Goal: Check status: Check status

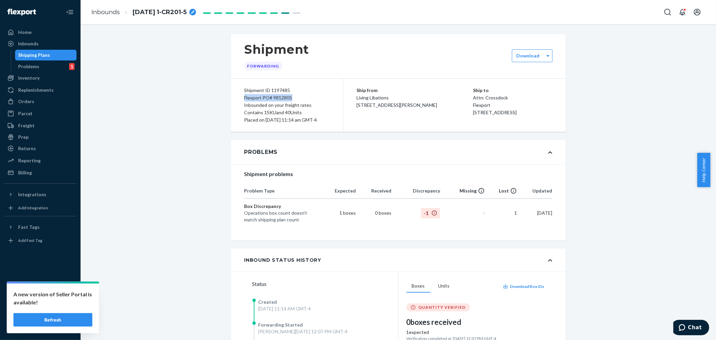
scroll to position [112, 0]
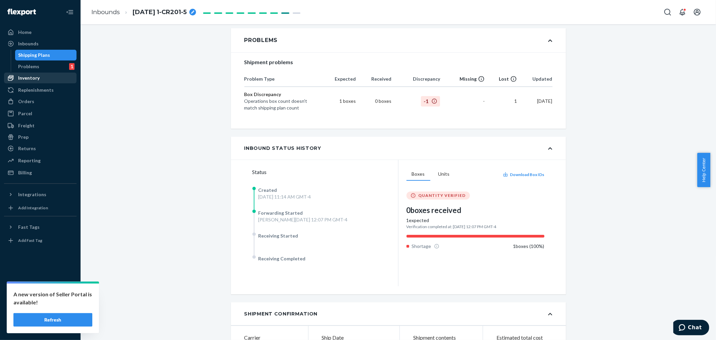
click at [22, 79] on div "Inventory" at bounding box center [28, 77] width 21 height 7
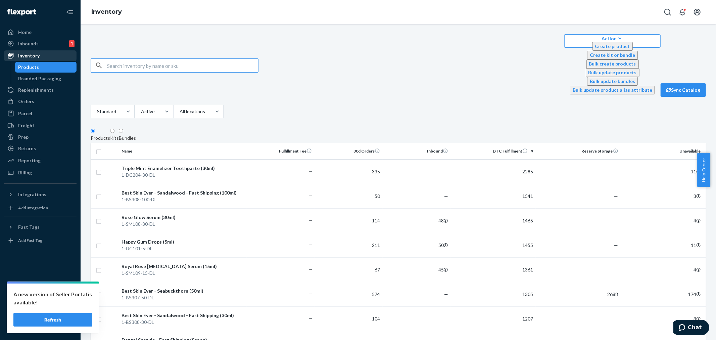
click at [21, 52] on div "Inventory" at bounding box center [28, 55] width 21 height 7
click at [22, 45] on div "Inbounds" at bounding box center [28, 43] width 20 height 7
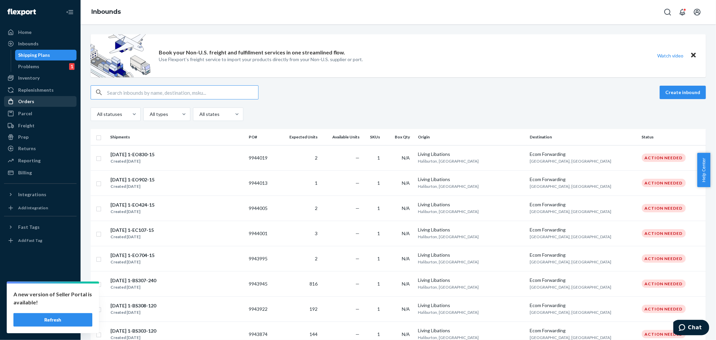
click at [25, 104] on div "Orders" at bounding box center [26, 101] width 16 height 7
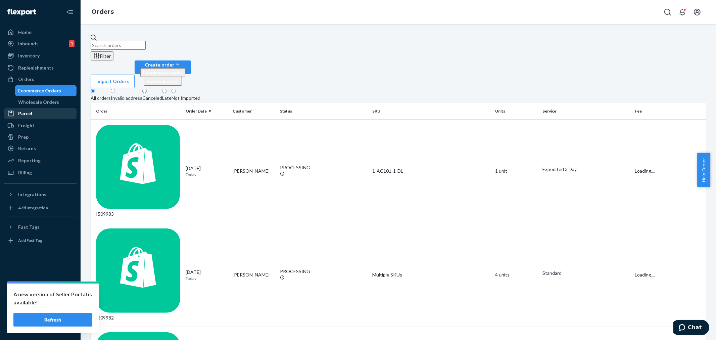
click at [24, 115] on div "Parcel" at bounding box center [25, 113] width 14 height 7
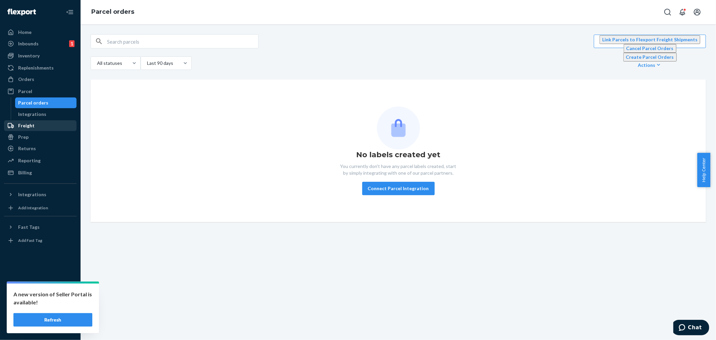
click at [24, 125] on div "Freight" at bounding box center [26, 125] width 16 height 7
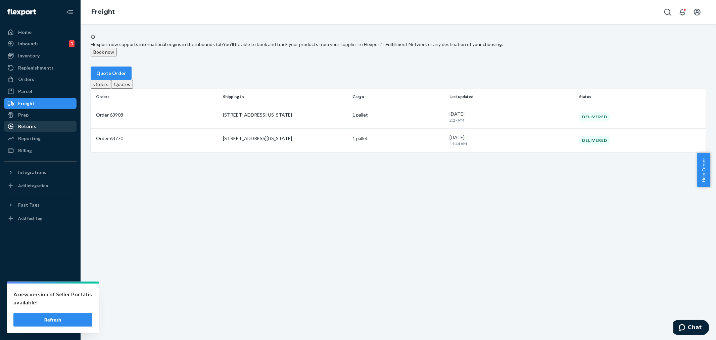
click at [26, 125] on div "Returns" at bounding box center [27, 126] width 18 height 7
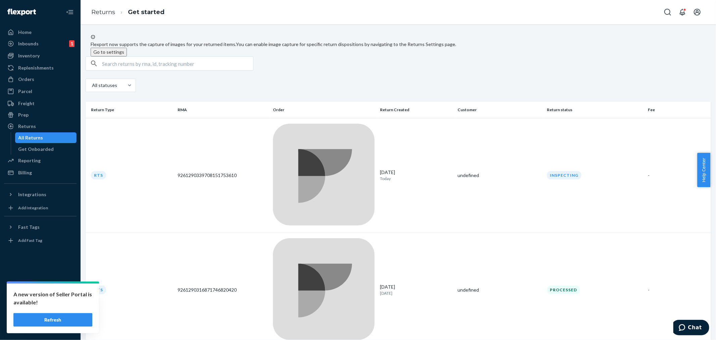
click at [119, 70] on input "text" at bounding box center [177, 63] width 151 height 13
paste input "9261290316871748569693"
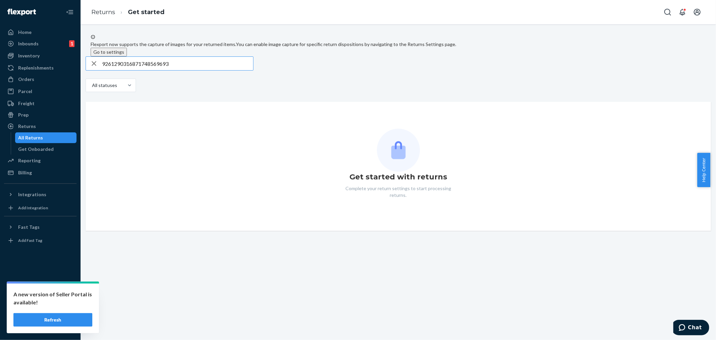
type input "9261290316871748569693"
click at [96, 66] on icon "button" at bounding box center [94, 63] width 5 height 5
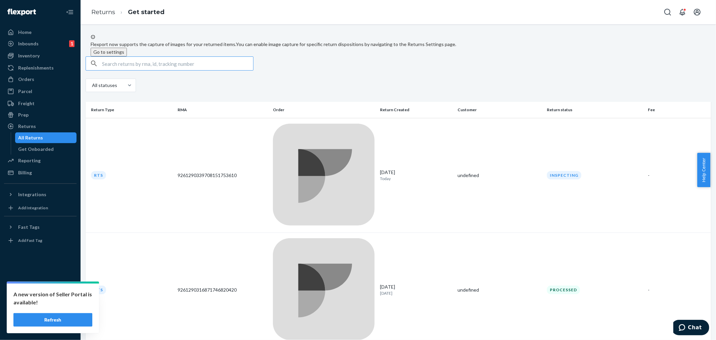
click at [113, 70] on input "text" at bounding box center [177, 63] width 151 height 13
paste input "9261290316871748569"
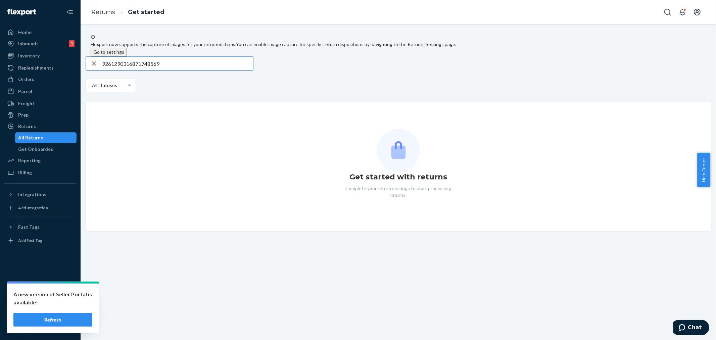
type input "9261290316871748569"
click at [96, 66] on icon "button" at bounding box center [94, 63] width 5 height 5
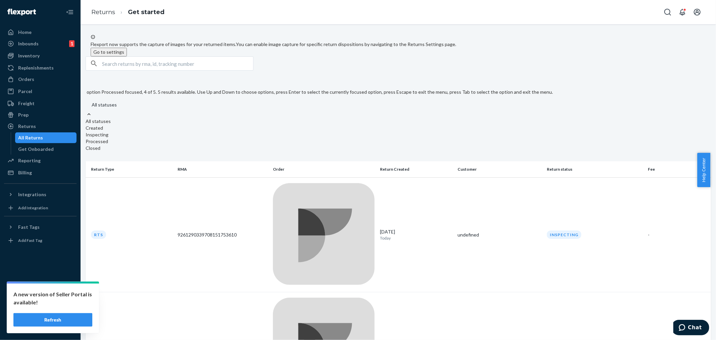
click at [112, 145] on div "Processed" at bounding box center [319, 141] width 467 height 7
click at [84, 105] on input "option Processed focused, 4 of 5. 5 results available. Use Up and Down to choos…" at bounding box center [84, 105] width 0 height 0
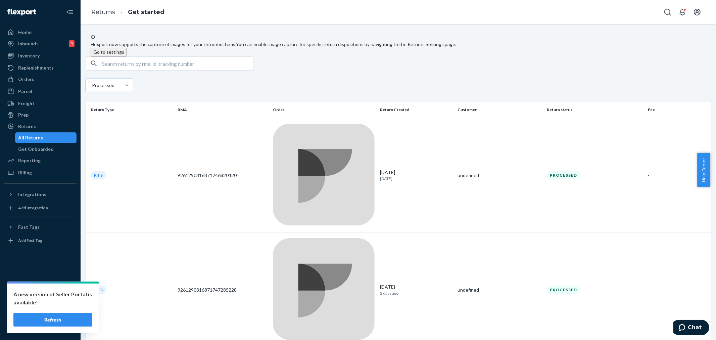
click at [269, 94] on div "Processed" at bounding box center [398, 86] width 625 height 15
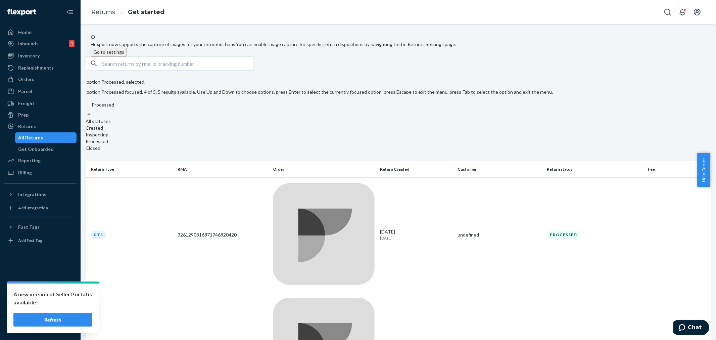
click at [92, 111] on div at bounding box center [89, 114] width 7 height 7
click at [82, 105] on input "option Processed, selected. option Processed focused, 4 of 5. 5 results availab…" at bounding box center [82, 105] width 0 height 0
click at [108, 118] on div "All statuses" at bounding box center [321, 121] width 470 height 7
click at [82, 105] on input "option Processed, selected. option All statuses focused, 1 of 5. 5 results avai…" at bounding box center [82, 105] width 0 height 0
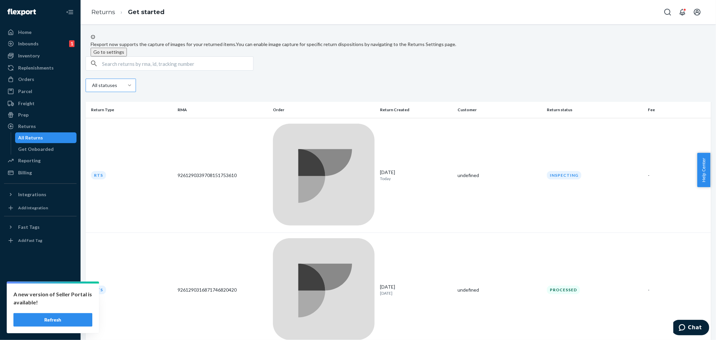
click at [113, 70] on input "text" at bounding box center [177, 63] width 151 height 13
paste input "9261290339708454721807"
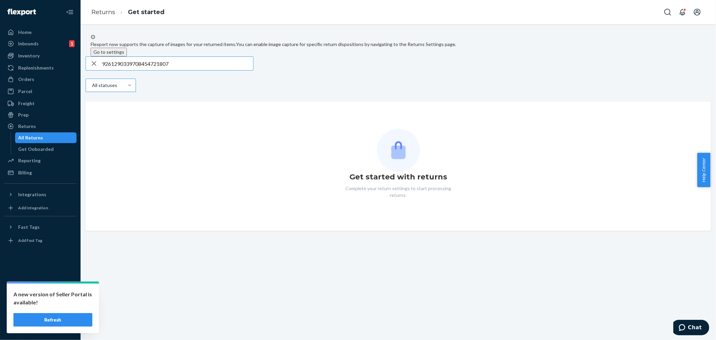
type input "9261290339708454721807"
click at [146, 126] on div "Get started with returns Complete your return settings to start processing retu…" at bounding box center [398, 166] width 625 height 129
click at [98, 70] on icon "button" at bounding box center [94, 63] width 8 height 13
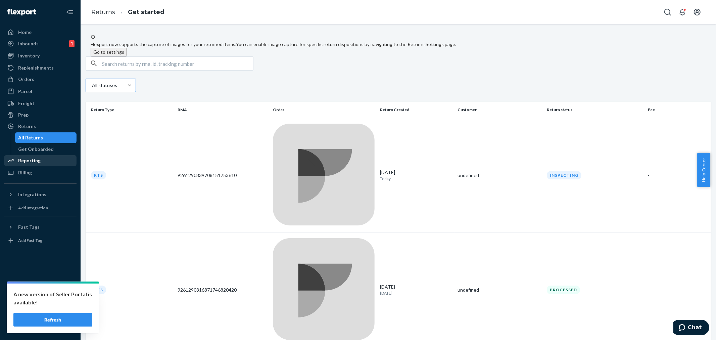
click at [26, 159] on div "Reporting" at bounding box center [29, 160] width 22 height 7
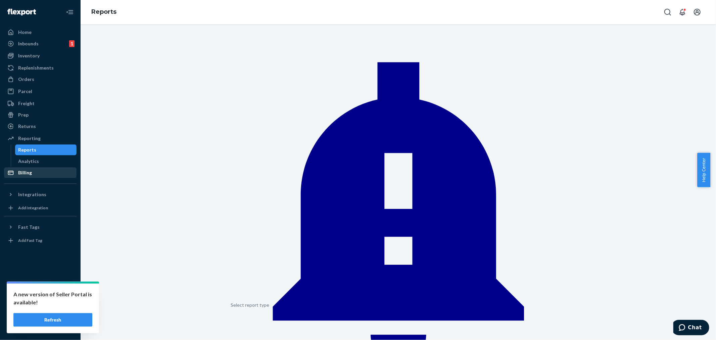
click at [22, 170] on div "Billing" at bounding box center [25, 172] width 14 height 7
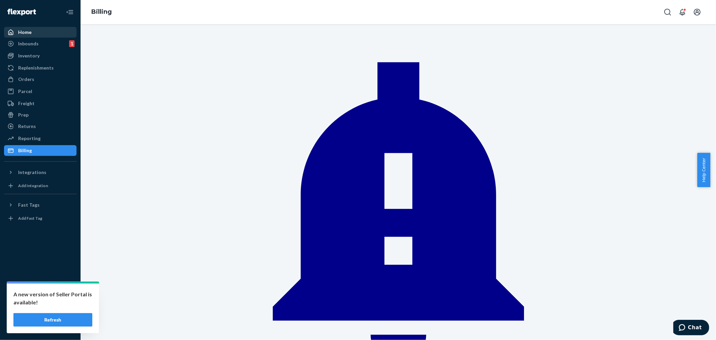
click at [39, 33] on div "Home" at bounding box center [40, 32] width 71 height 9
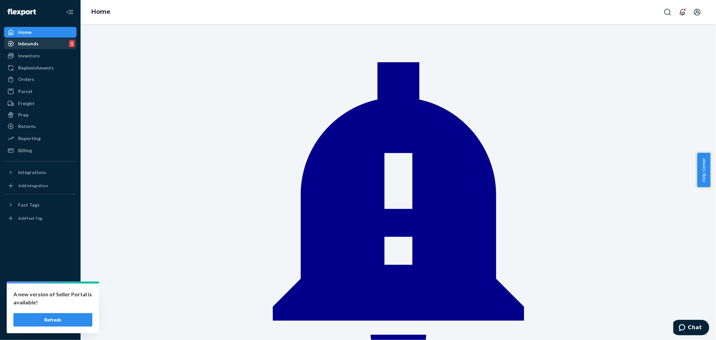
click at [31, 44] on div "Inbounds" at bounding box center [28, 43] width 20 height 7
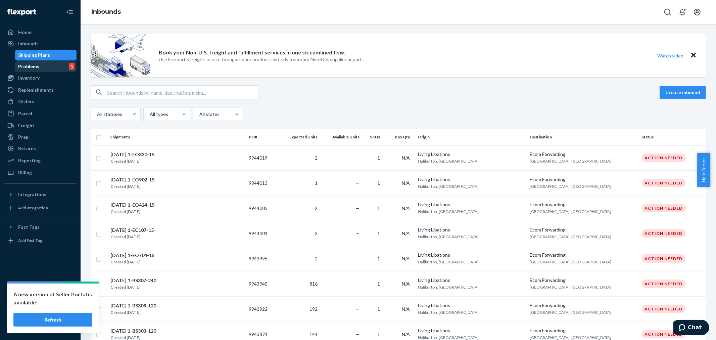
click at [25, 69] on div "Problems" at bounding box center [28, 66] width 21 height 7
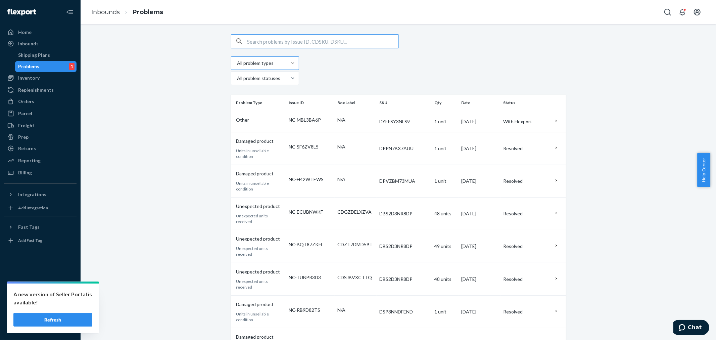
click at [287, 64] on div at bounding box center [293, 63] width 12 height 7
click at [237, 64] on input "All problem types" at bounding box center [237, 63] width 1 height 7
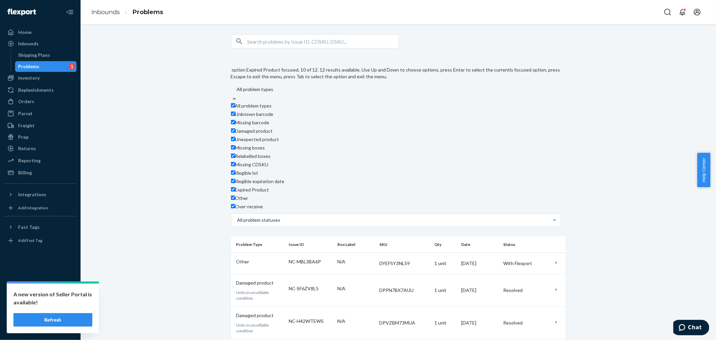
scroll to position [2, 0]
click at [249, 145] on span "Missing boxes" at bounding box center [250, 148] width 30 height 6
checkbox input "false"
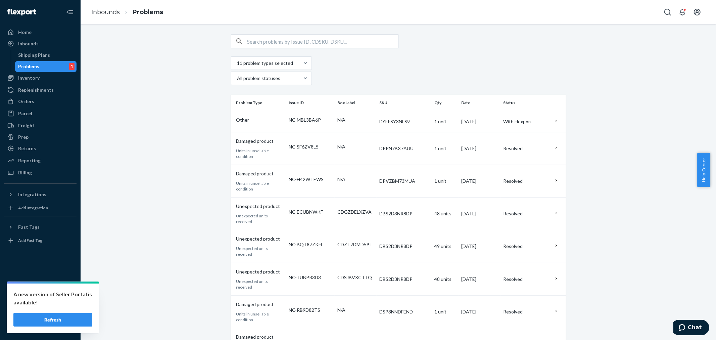
click at [420, 54] on div "11 problem types selected All problem statuses" at bounding box center [398, 60] width 335 height 52
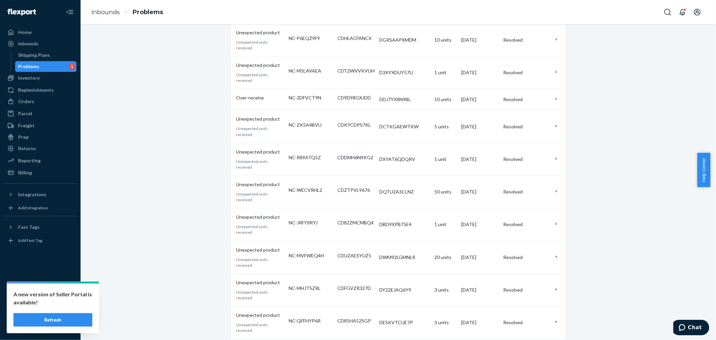
scroll to position [1864, 0]
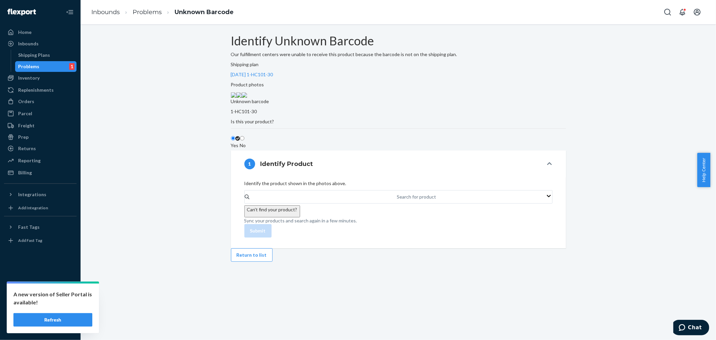
scroll to position [23, 0]
click at [236, 98] on img at bounding box center [233, 94] width 5 height 5
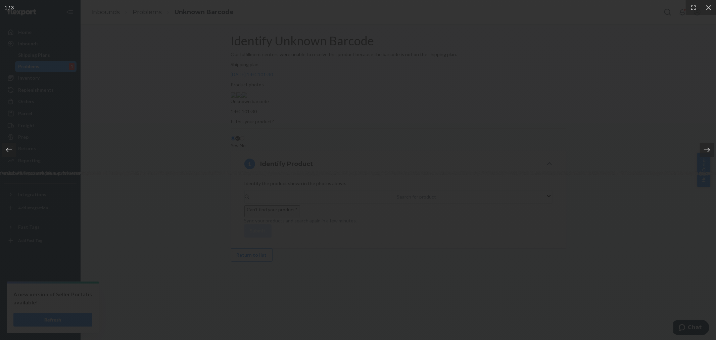
click at [708, 148] on icon at bounding box center [706, 149] width 7 height 7
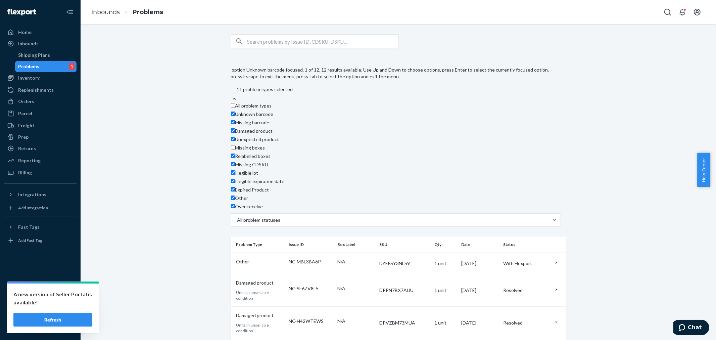
click at [291, 85] on div at bounding box center [401, 89] width 330 height 8
click at [237, 86] on input "option Unknown barcode focused, 1 of 12. 12 results available. Use Up and Down …" at bounding box center [236, 89] width 1 height 7
click at [263, 103] on span "All problem types" at bounding box center [253, 106] width 37 height 6
checkbox input "true"
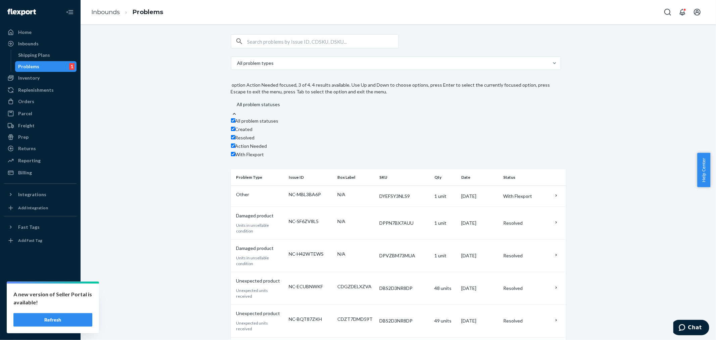
click at [267, 143] on span "Action Needed" at bounding box center [251, 146] width 32 height 6
checkbox input "false"
drag, startPoint x: 309, startPoint y: 93, endPoint x: 307, endPoint y: 96, distance: 3.6
click at [253, 126] on label "Created" at bounding box center [242, 129] width 22 height 7
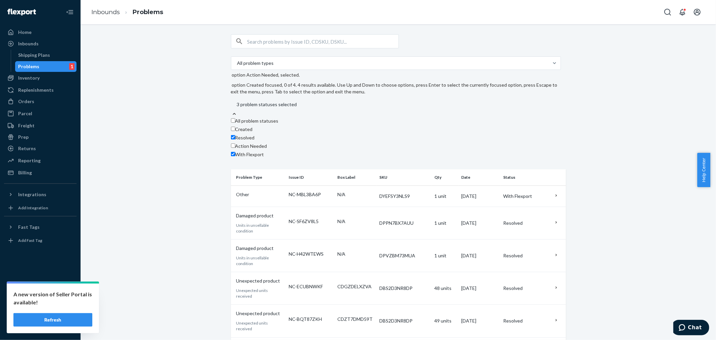
checkbox input "false"
click at [255, 134] on label "Resolved" at bounding box center [243, 137] width 24 height 7
checkbox input "false"
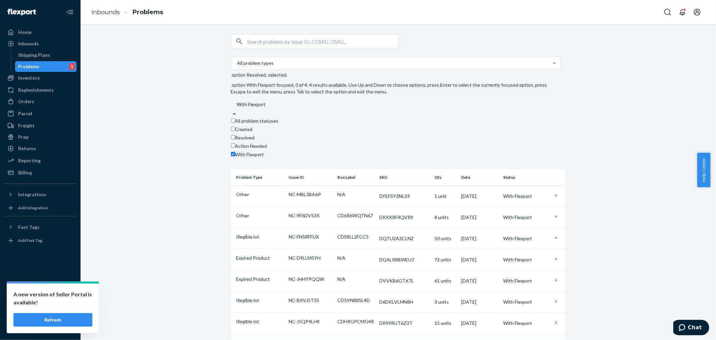
click at [264, 151] on label "With Flexport" at bounding box center [247, 154] width 33 height 7
checkbox input "false"
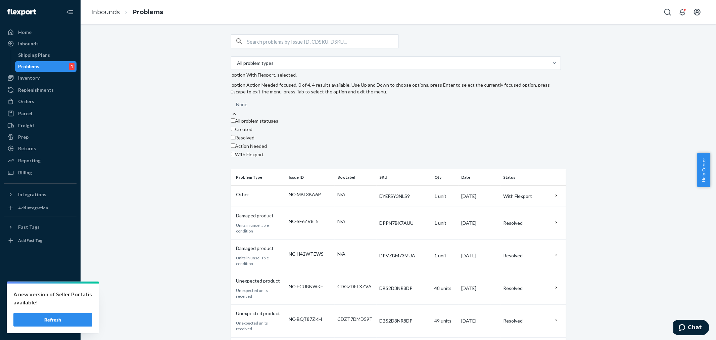
click at [267, 143] on label "Action Needed" at bounding box center [249, 146] width 36 height 7
checkbox input "true"
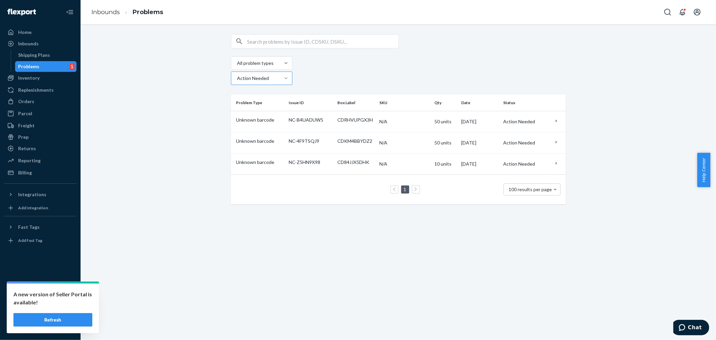
click at [511, 42] on div at bounding box center [398, 41] width 335 height 14
click at [547, 153] on td "Action Needed" at bounding box center [526, 163] width 50 height 21
click at [527, 118] on div "Action Needed" at bounding box center [525, 121] width 45 height 7
click at [503, 139] on div "Action Needed" at bounding box center [525, 142] width 45 height 7
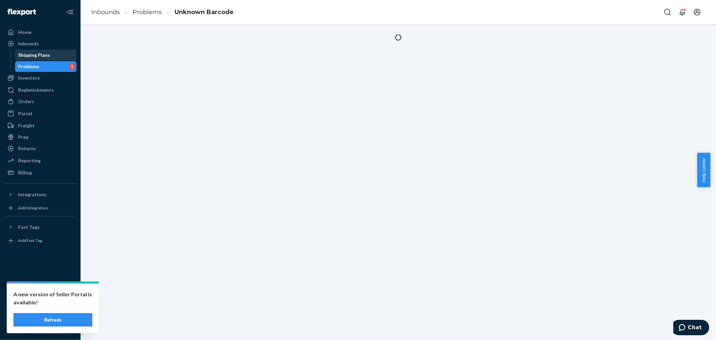
click at [29, 57] on div "Shipping Plans" at bounding box center [34, 55] width 32 height 7
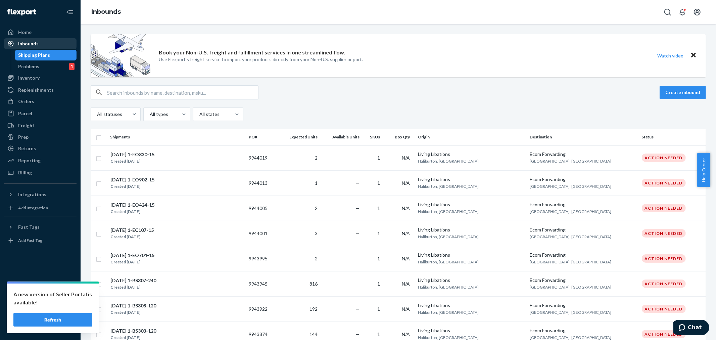
click at [33, 42] on div "Inbounds" at bounding box center [28, 43] width 20 height 7
click at [22, 91] on div "Replenishments" at bounding box center [36, 90] width 36 height 7
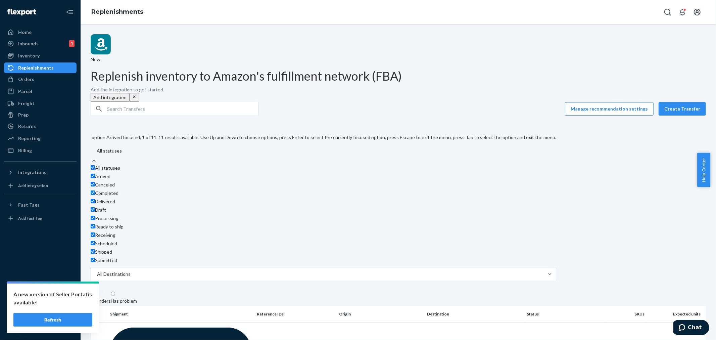
scroll to position [63, 0]
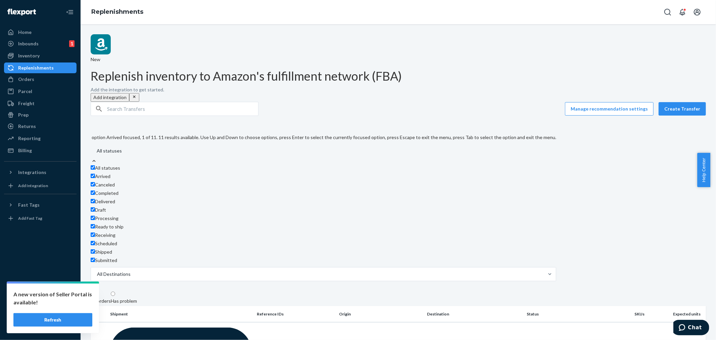
click at [119, 165] on span "All statuses" at bounding box center [107, 168] width 25 height 6
checkbox input "false"
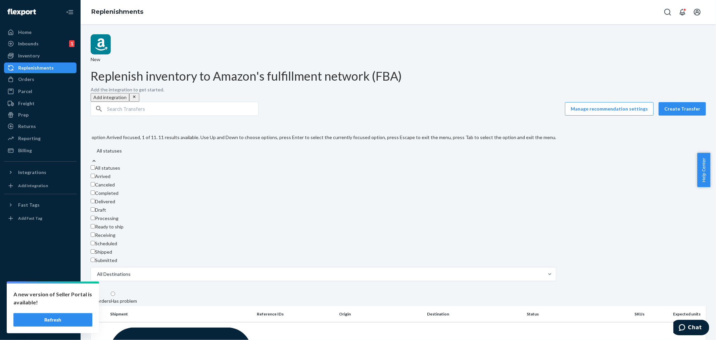
checkbox input "false"
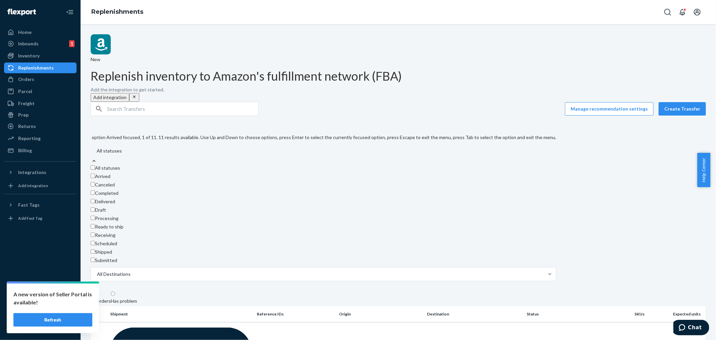
checkbox input "false"
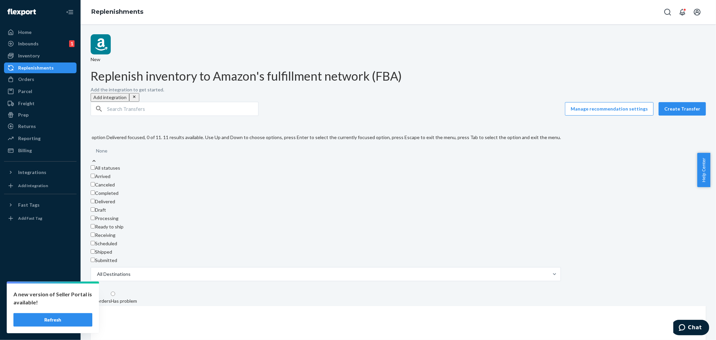
scroll to position [37, 0]
click at [100, 232] on label "Receiving" at bounding box center [103, 235] width 25 height 7
checkbox input "true"
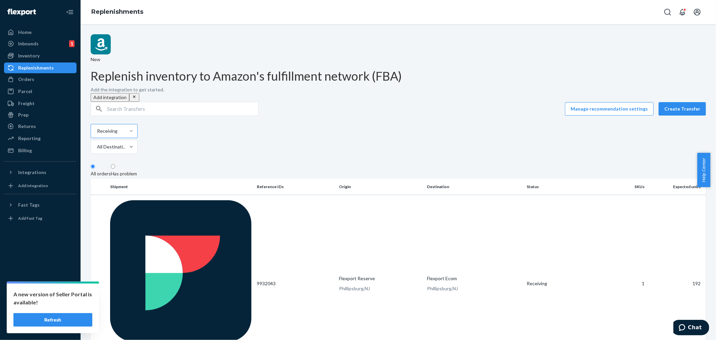
click at [506, 102] on div "Manage recommendation settings Create Transfer Receiving All Destinations" at bounding box center [398, 129] width 615 height 54
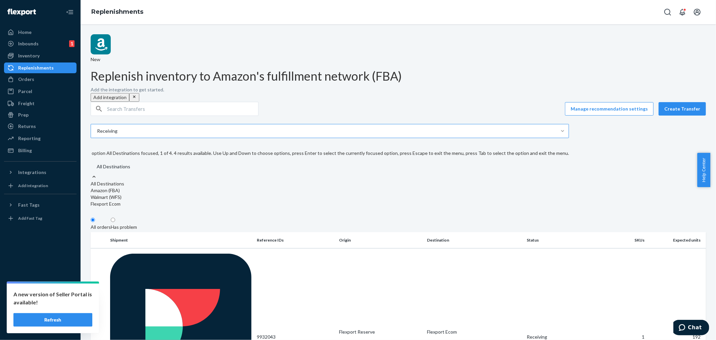
click at [130, 163] on div "All Destinations" at bounding box center [114, 166] width 34 height 7
click at [97, 163] on input "option All Destinations focused, 1 of 4. 4 results available. Use Up and Down t…" at bounding box center [96, 166] width 1 height 7
click at [263, 124] on div "Receiving option All Destinations focused, 1 of 4. 4 results available. Use Up …" at bounding box center [330, 166] width 478 height 85
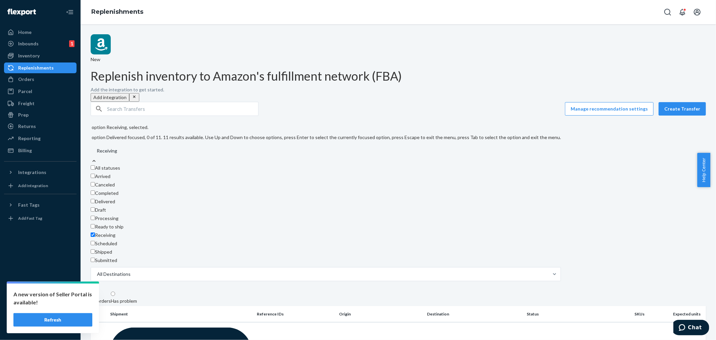
scroll to position [63, 0]
click at [99, 232] on label "Receiving" at bounding box center [103, 235] width 25 height 7
checkbox input "false"
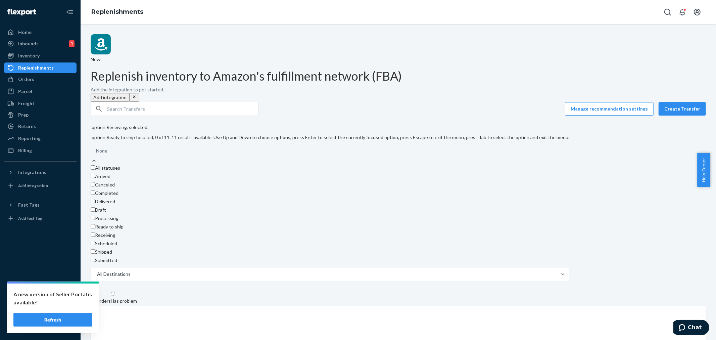
click at [97, 223] on label "Ready to ship" at bounding box center [107, 226] width 33 height 7
click at [100, 223] on label "Ready to ship" at bounding box center [107, 226] width 33 height 7
checkbox input "false"
click at [98, 173] on label "Arrived" at bounding box center [101, 176] width 20 height 7
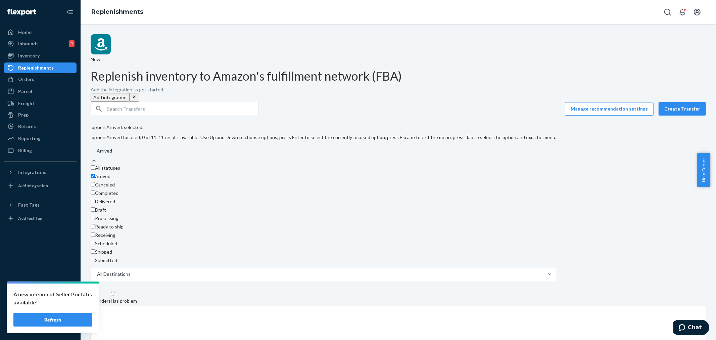
click at [98, 173] on label "Arrived" at bounding box center [101, 176] width 20 height 7
checkbox input "false"
click at [96, 181] on label "Canceled" at bounding box center [103, 184] width 24 height 7
click at [98, 181] on label "Canceled" at bounding box center [103, 184] width 24 height 7
checkbox input "false"
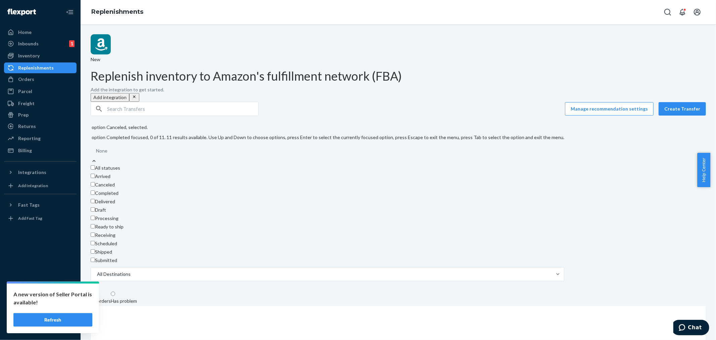
click at [98, 190] on label "Completed" at bounding box center [105, 193] width 28 height 7
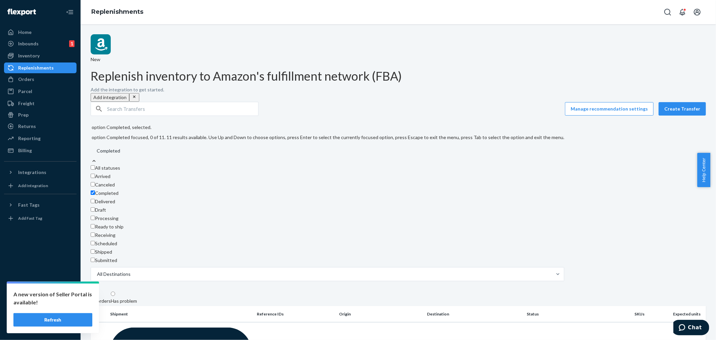
click at [98, 190] on label "Completed" at bounding box center [105, 193] width 28 height 7
checkbox input "false"
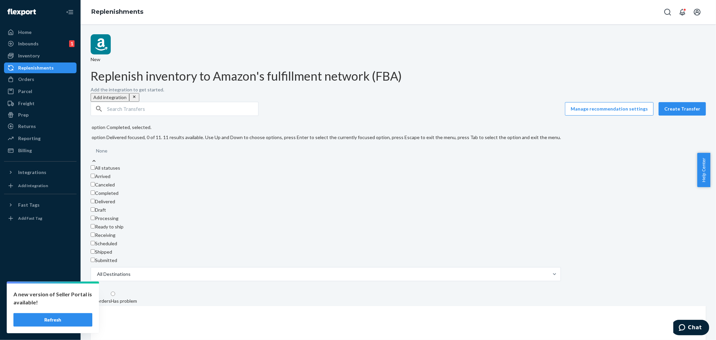
click at [99, 198] on label "Delivered" at bounding box center [103, 201] width 24 height 7
drag, startPoint x: 99, startPoint y: 174, endPoint x: 98, endPoint y: 183, distance: 8.8
click at [99, 198] on label "Delivered" at bounding box center [103, 201] width 24 height 7
checkbox input "false"
click at [99, 206] on label "Draft" at bounding box center [98, 209] width 15 height 7
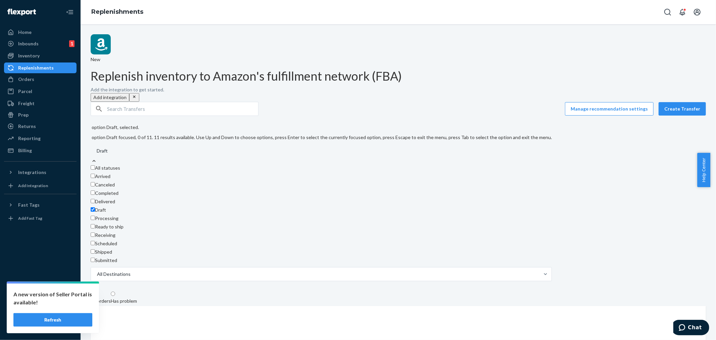
scroll to position [63, 0]
click at [99, 206] on label "Draft" at bounding box center [98, 209] width 15 height 7
checkbox input "false"
click at [97, 215] on label "Processing" at bounding box center [105, 218] width 28 height 7
click at [99, 215] on label "Processing" at bounding box center [105, 218] width 28 height 7
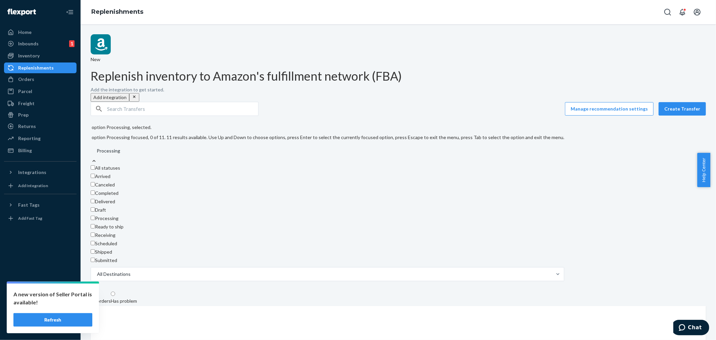
checkbox input "false"
click at [99, 223] on label "Ready to ship" at bounding box center [107, 226] width 33 height 7
click at [97, 223] on label "Ready to ship" at bounding box center [107, 226] width 33 height 7
checkbox input "false"
click at [100, 232] on label "Receiving" at bounding box center [103, 235] width 25 height 7
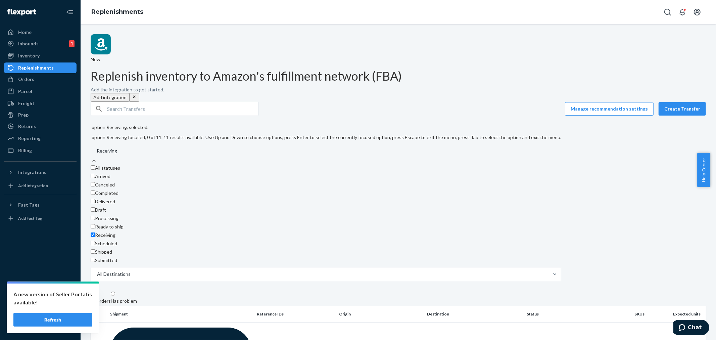
click at [99, 232] on label "Receiving" at bounding box center [103, 235] width 25 height 7
checkbox input "false"
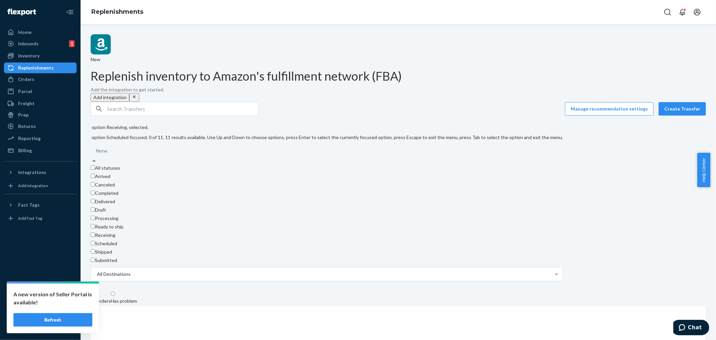
click at [99, 240] on label "Scheduled" at bounding box center [104, 243] width 27 height 7
click at [98, 240] on label "Scheduled" at bounding box center [104, 243] width 27 height 7
checkbox input "false"
click at [98, 248] on label "Shipped" at bounding box center [101, 251] width 21 height 7
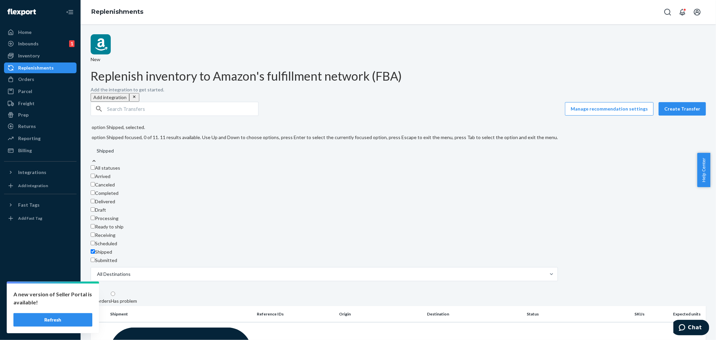
click at [98, 248] on label "Shipped" at bounding box center [101, 251] width 21 height 7
checkbox input "false"
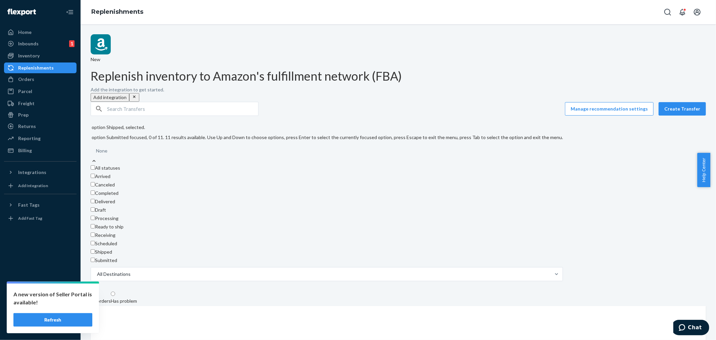
click at [99, 257] on label "Submitted" at bounding box center [104, 260] width 27 height 7
checkbox input "false"
click at [329, 102] on div "Manage recommendation settings Create Transfer option Submitted, selected. opti…" at bounding box center [398, 192] width 615 height 181
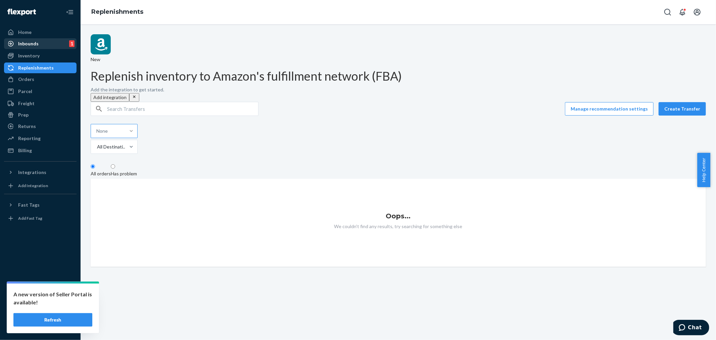
click at [35, 40] on div "Inbounds" at bounding box center [28, 43] width 20 height 7
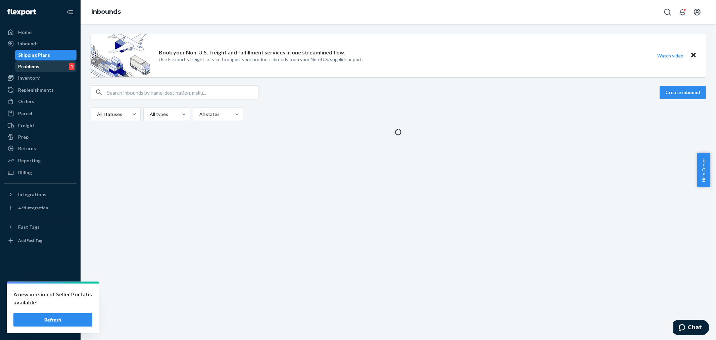
click at [35, 64] on div "Problems" at bounding box center [28, 66] width 21 height 7
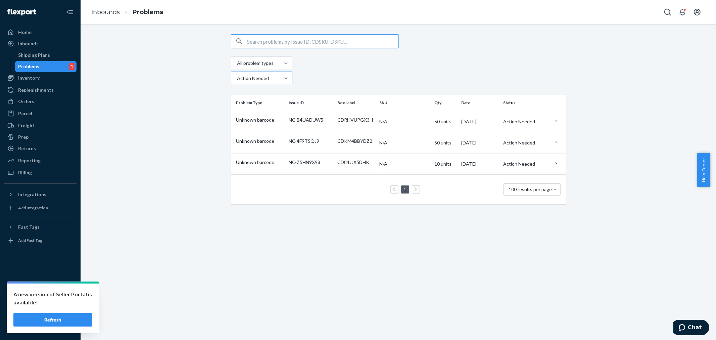
click at [285, 74] on div at bounding box center [261, 78] width 49 height 8
click at [237, 75] on input "Action Needed" at bounding box center [237, 78] width 1 height 7
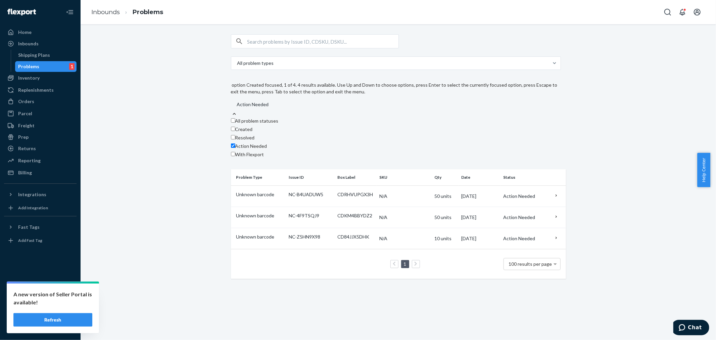
click at [278, 118] on span "All problem statuses" at bounding box center [256, 121] width 43 height 6
checkbox input "true"
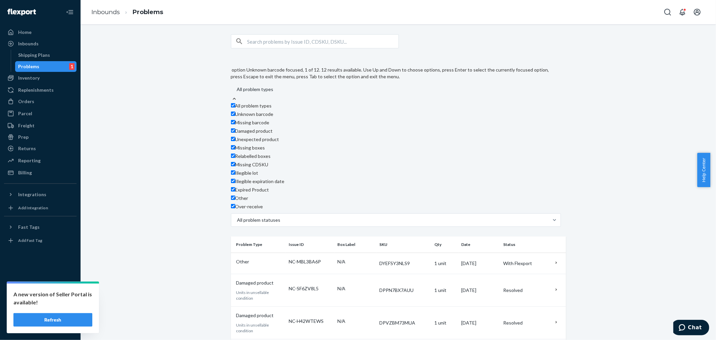
click at [272, 85] on div at bounding box center [401, 89] width 330 height 8
click at [237, 86] on input "option Unknown barcode focused, 1 of 12. 12 results available. Use Up and Down …" at bounding box center [236, 89] width 1 height 7
click at [271, 103] on span "All problem types" at bounding box center [253, 106] width 37 height 6
checkbox input "false"
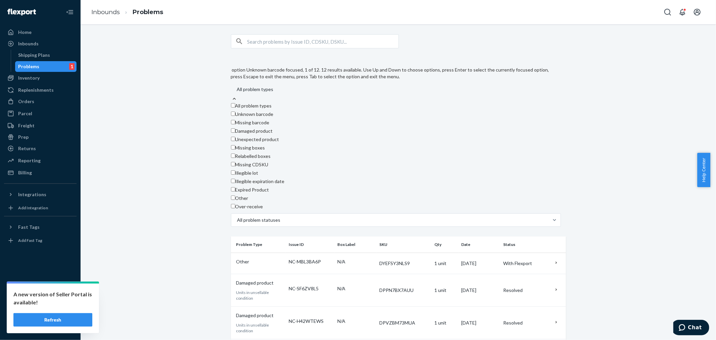
checkbox input "false"
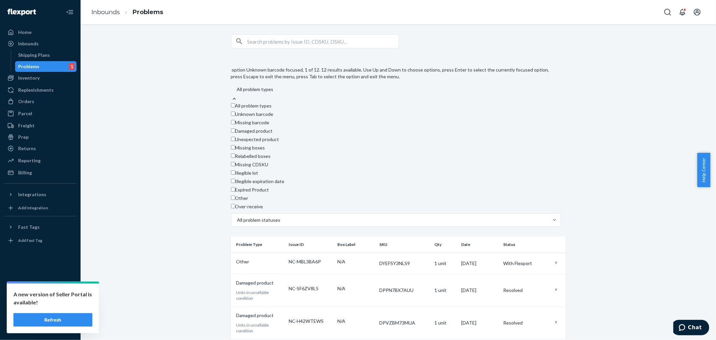
checkbox input "false"
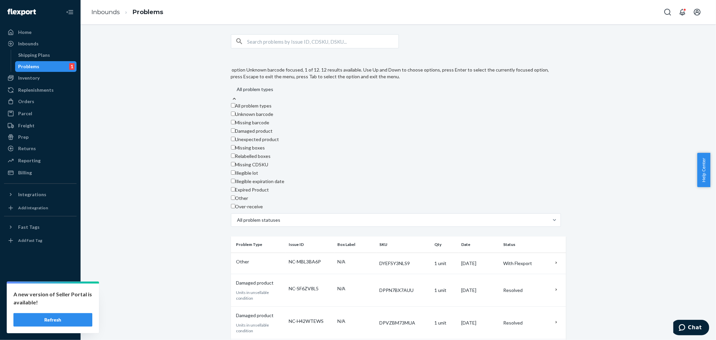
checkbox input "false"
click at [235, 136] on label "Unexpected product" at bounding box center [255, 139] width 48 height 7
checkbox input "true"
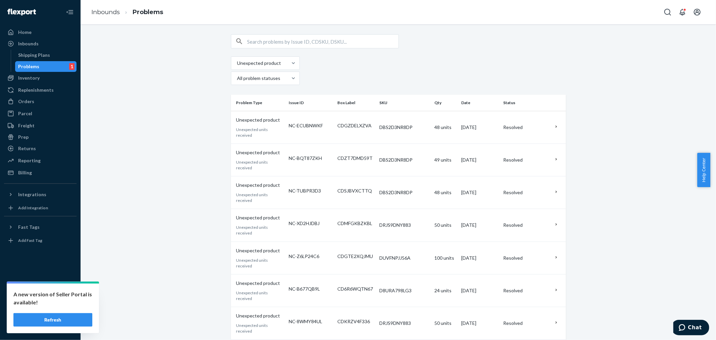
click at [412, 47] on div at bounding box center [398, 41] width 335 height 14
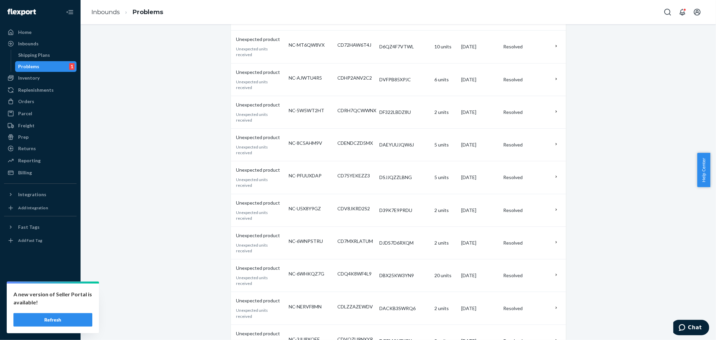
scroll to position [2140, 0]
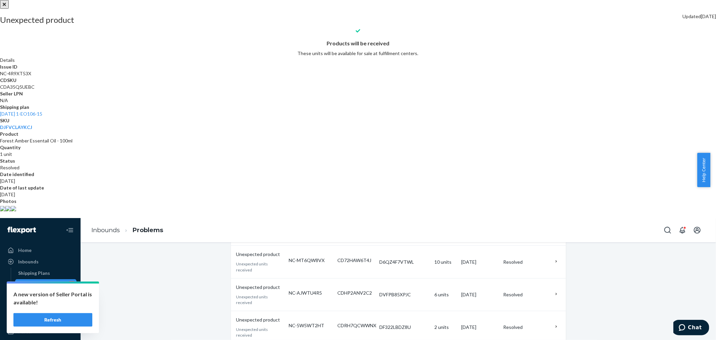
click at [9, 9] on button "close" at bounding box center [4, 4] width 9 height 9
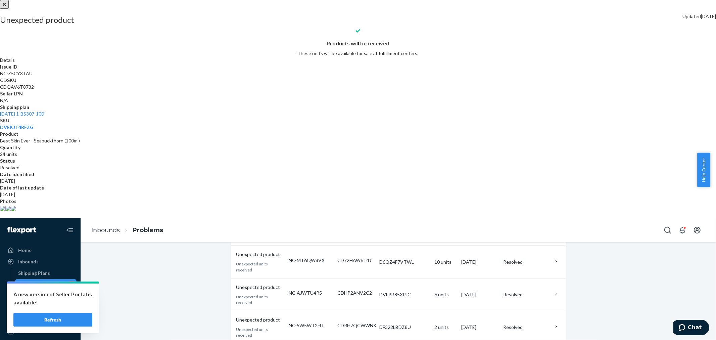
click at [324, 0] on div at bounding box center [358, 0] width 716 height 0
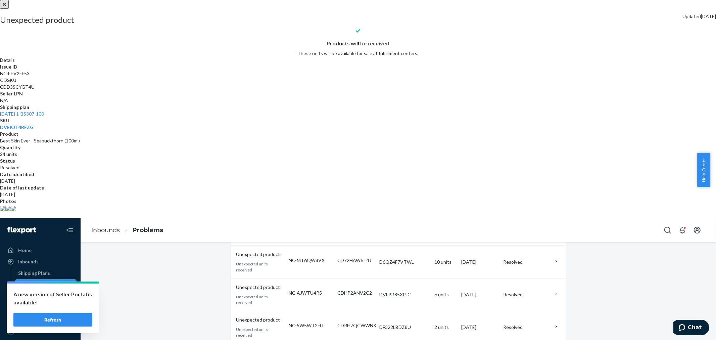
drag, startPoint x: 326, startPoint y: 323, endPoint x: 356, endPoint y: 326, distance: 30.3
click at [326, 0] on div at bounding box center [358, 0] width 716 height 0
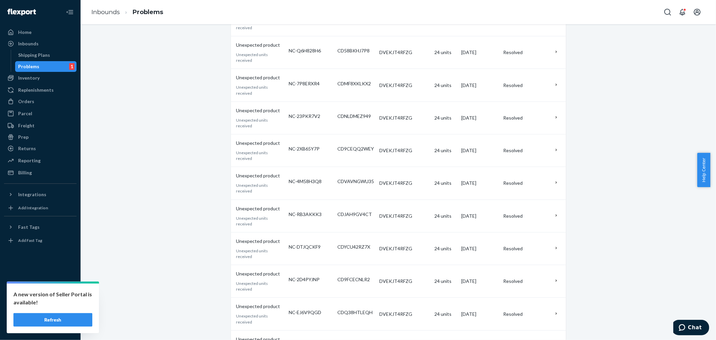
scroll to position [1833, 0]
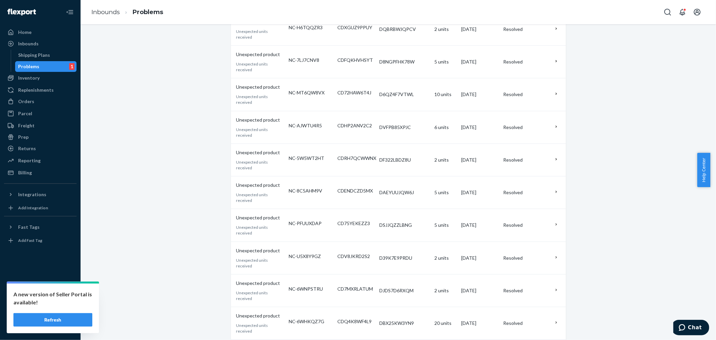
scroll to position [2140, 0]
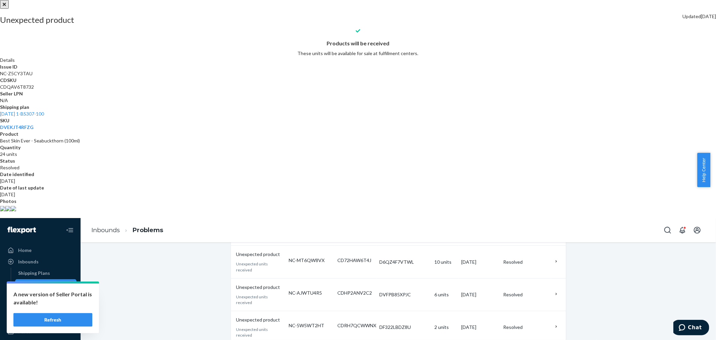
scroll to position [18, 0]
click at [528, 0] on div at bounding box center [358, 0] width 716 height 0
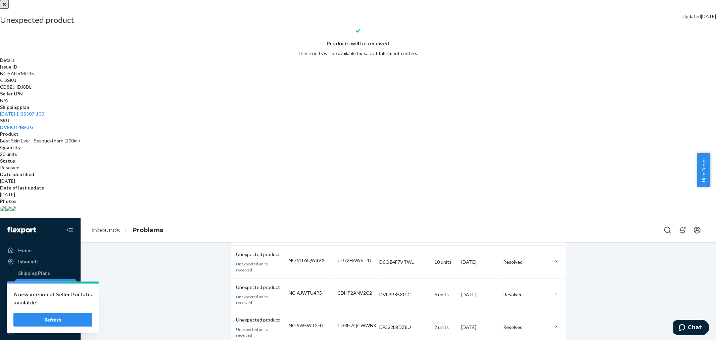
click at [458, 0] on div at bounding box center [358, 0] width 716 height 0
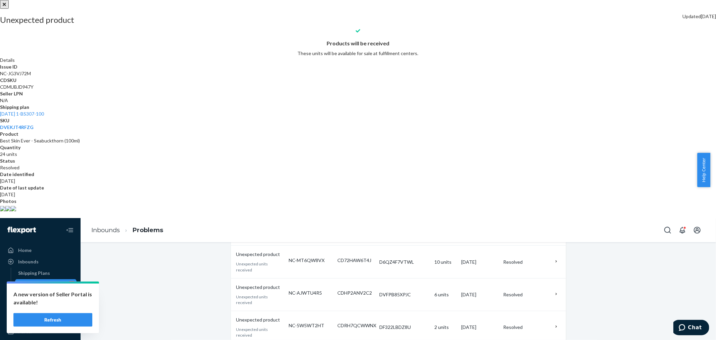
click at [538, 0] on div at bounding box center [358, 0] width 716 height 0
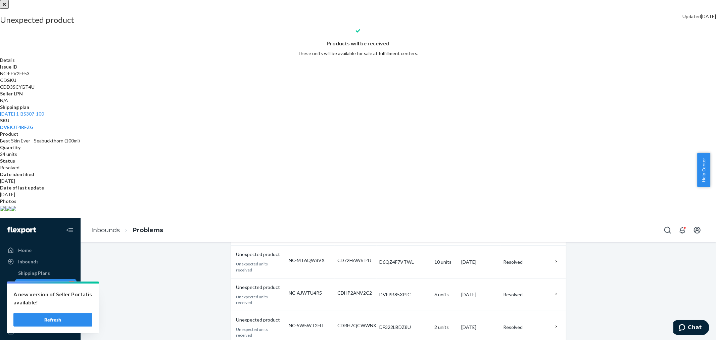
click at [549, 0] on div at bounding box center [358, 0] width 716 height 0
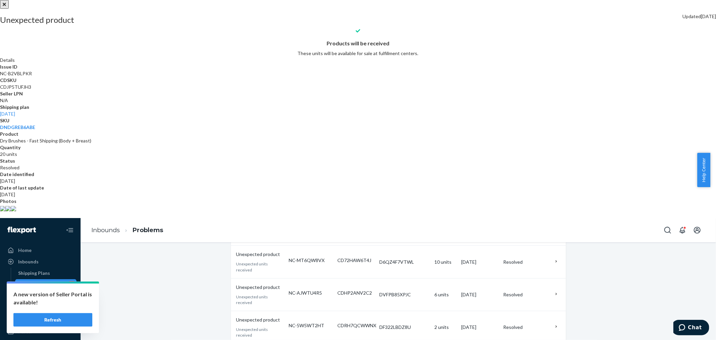
scroll to position [18, 0]
click at [5, 211] on img at bounding box center [2, 208] width 5 height 5
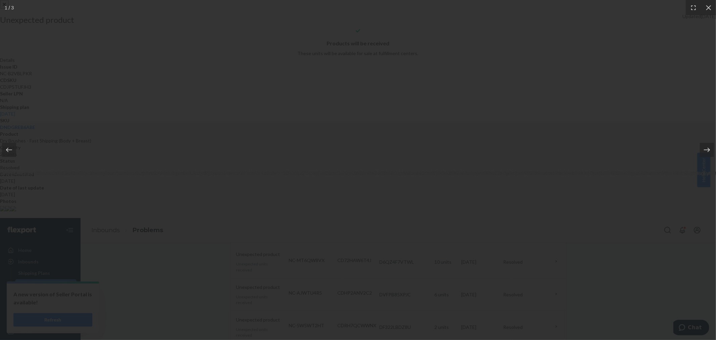
click at [704, 146] on div at bounding box center [707, 150] width 14 height 14
click at [704, 145] on div at bounding box center [707, 150] width 14 height 14
click at [552, 0] on div at bounding box center [358, 0] width 716 height 0
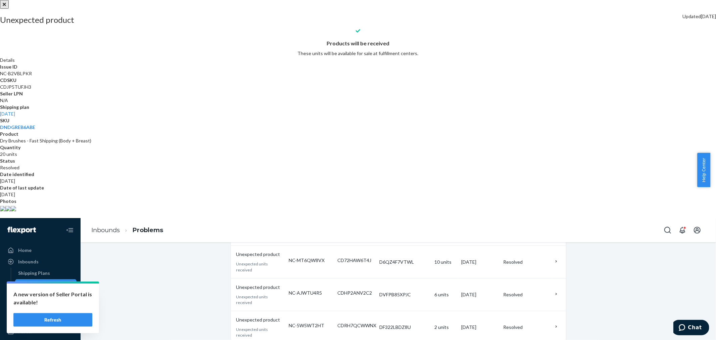
click at [554, 0] on div at bounding box center [358, 0] width 716 height 0
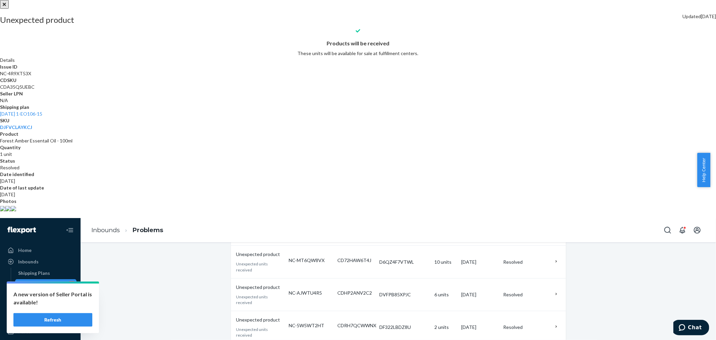
click at [552, 0] on div at bounding box center [358, 0] width 716 height 0
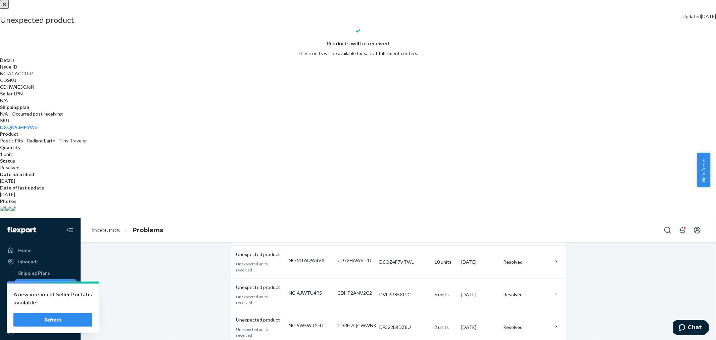
scroll to position [18, 0]
click at [552, 0] on div at bounding box center [358, 0] width 716 height 0
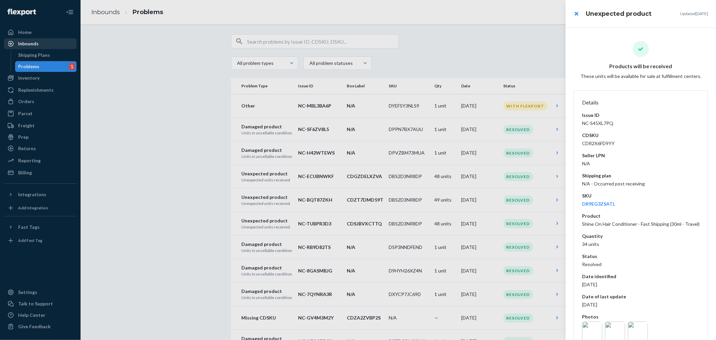
click at [31, 41] on div at bounding box center [358, 170] width 716 height 340
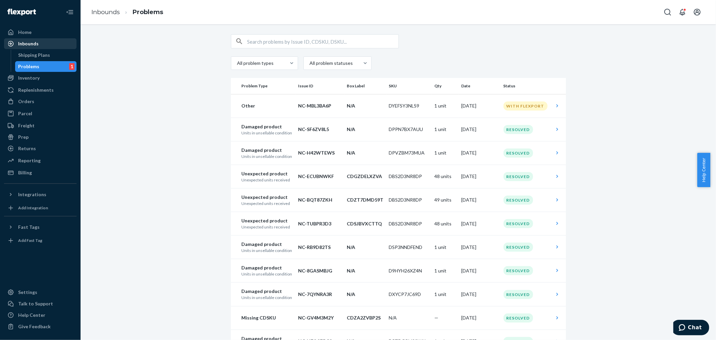
drag, startPoint x: 32, startPoint y: 45, endPoint x: 34, endPoint y: 48, distance: 3.5
click at [32, 45] on div "Inbounds" at bounding box center [28, 43] width 20 height 7
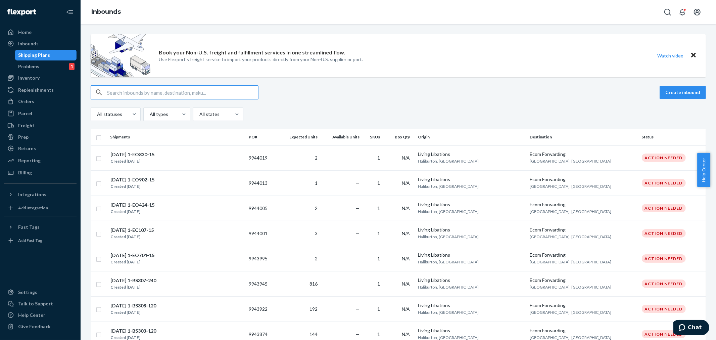
click at [112, 89] on input "text" at bounding box center [182, 92] width 151 height 13
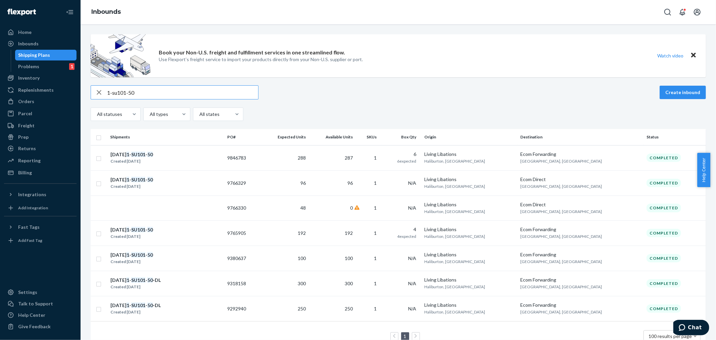
type input "1-su101-50"
click at [200, 187] on div "[DATE] 1 - SU101 - 50 Created [DATE]" at bounding box center [166, 183] width 112 height 14
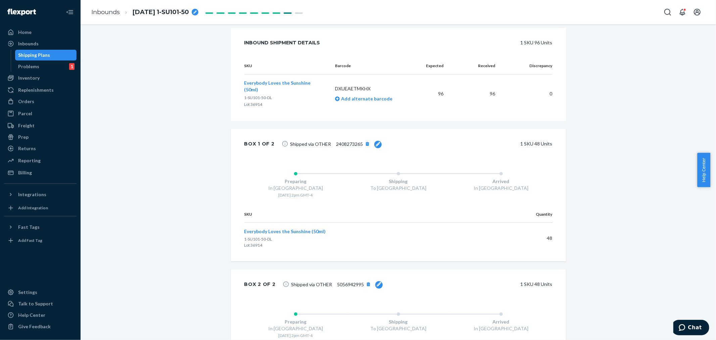
scroll to position [144, 0]
drag, startPoint x: 35, startPoint y: 44, endPoint x: 37, endPoint y: 48, distance: 4.6
click at [35, 44] on div "Inbounds" at bounding box center [28, 43] width 20 height 7
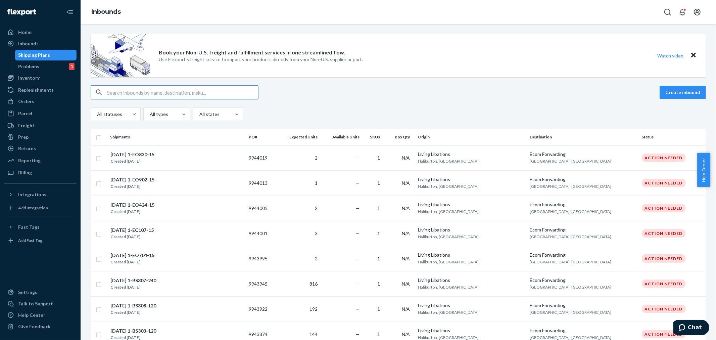
click at [113, 92] on input "text" at bounding box center [182, 92] width 151 height 13
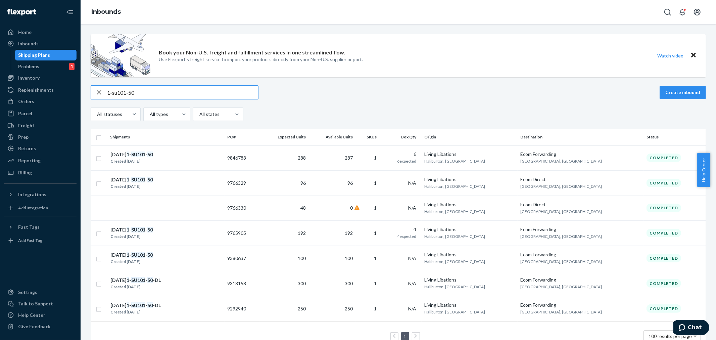
type input "1-su101-50"
click at [308, 239] on td "192" at bounding box center [283, 232] width 49 height 25
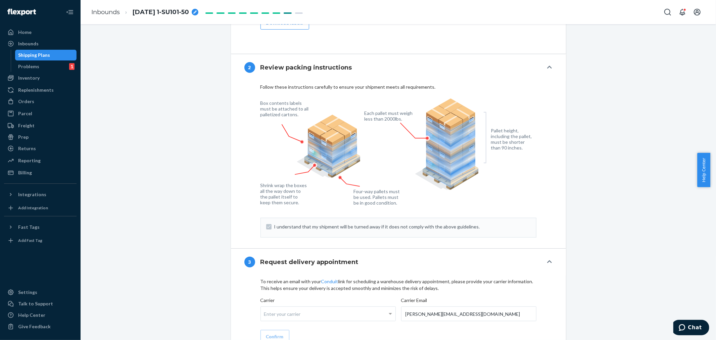
scroll to position [671, 0]
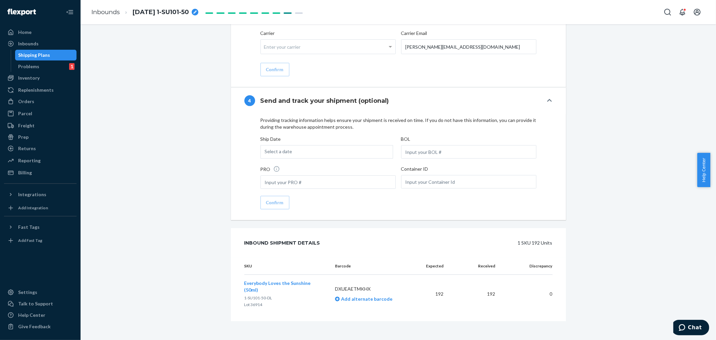
type input "LL2505300906"
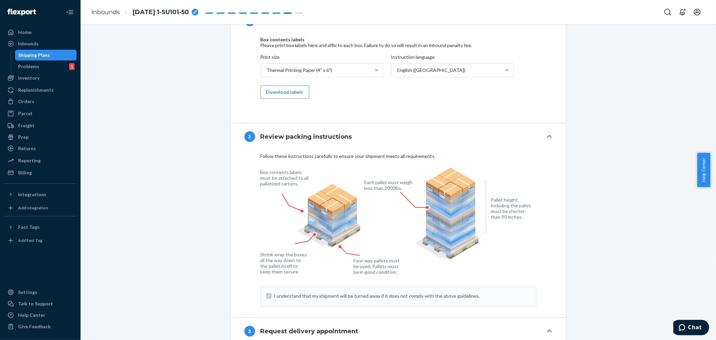
scroll to position [254, 0]
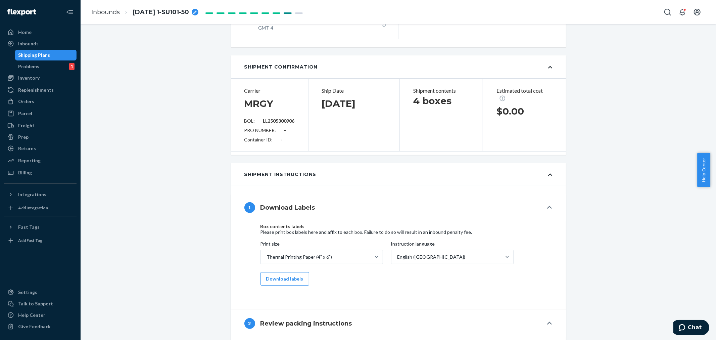
click at [373, 220] on button "1 Download Labels" at bounding box center [398, 207] width 335 height 27
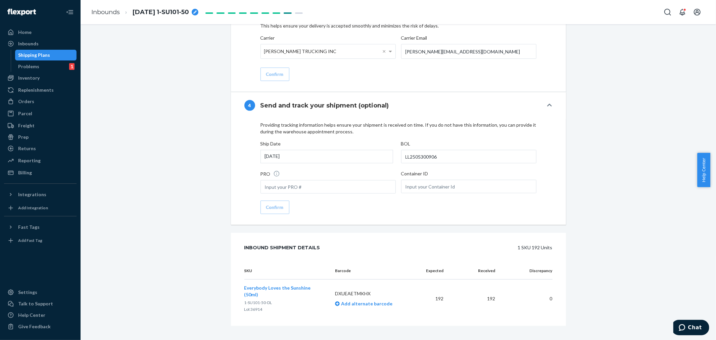
scroll to position [776, 0]
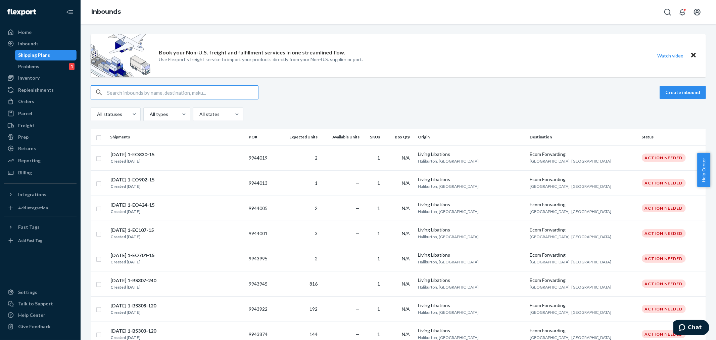
click at [108, 96] on input "text" at bounding box center [182, 92] width 151 height 13
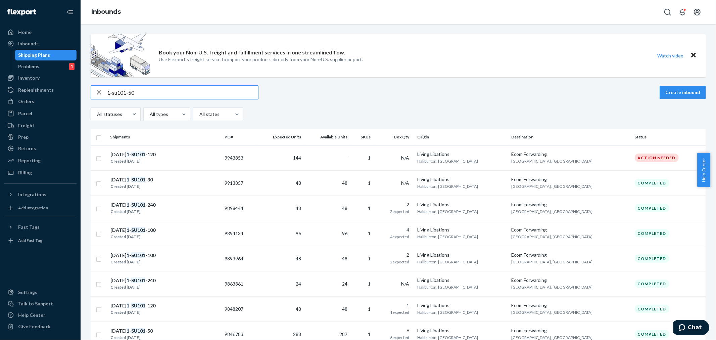
type input "1-su101-50"
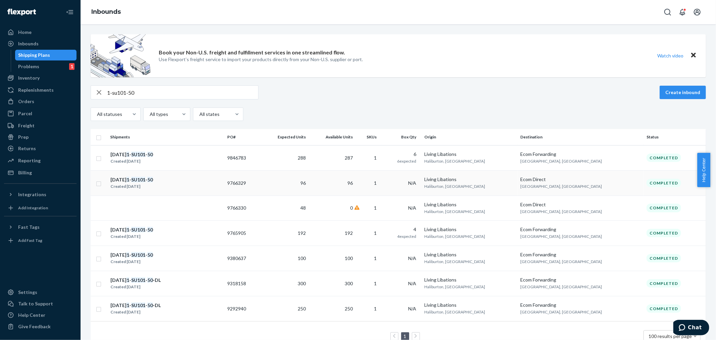
click at [212, 185] on div "05.28.2025 1 - SU101 - 50 Created May 28, 2025" at bounding box center [166, 183] width 112 height 14
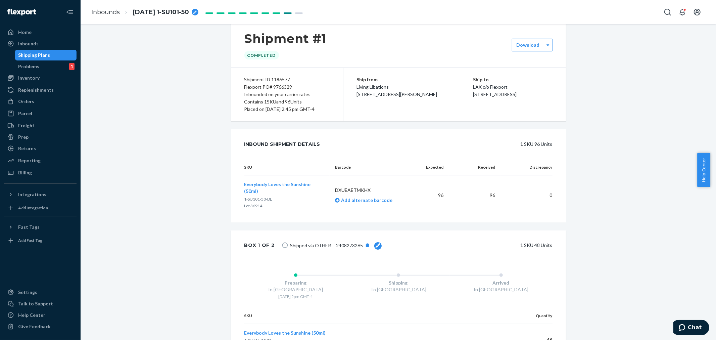
scroll to position [32, 0]
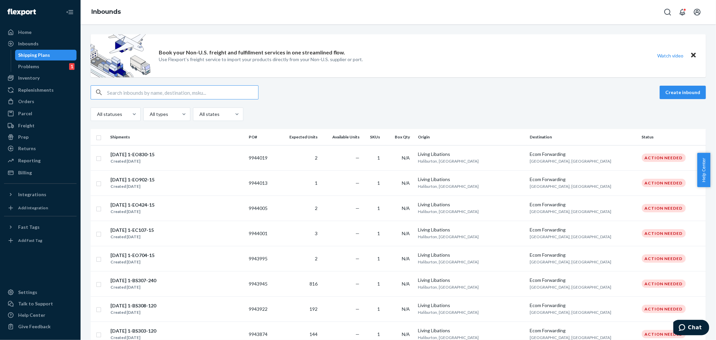
click at [123, 93] on input "text" at bounding box center [182, 92] width 151 height 13
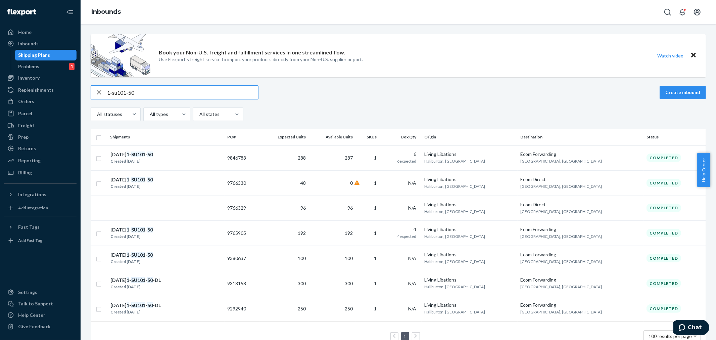
drag, startPoint x: 138, startPoint y: 92, endPoint x: 112, endPoint y: 89, distance: 26.6
click at [112, 89] on input "1-su101-50" at bounding box center [182, 92] width 151 height 13
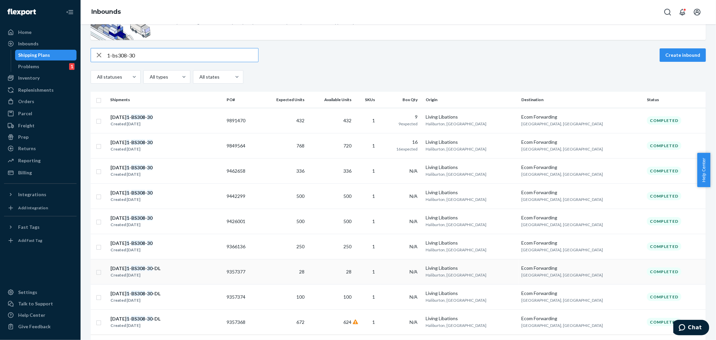
scroll to position [74, 0]
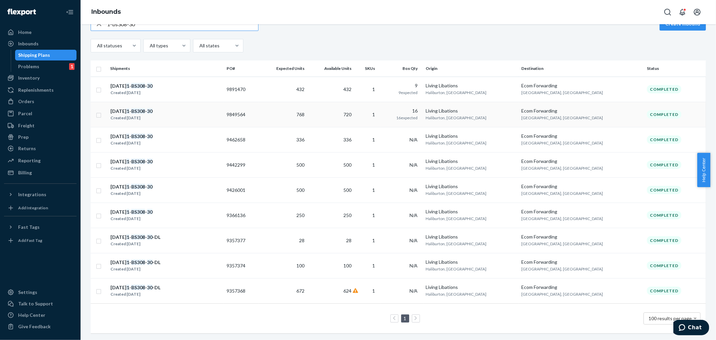
type input "1-bs308-30"
click at [176, 107] on div "07.09.2025 1 - BS308 - 30 Created Jul 9, 2025" at bounding box center [165, 114] width 111 height 14
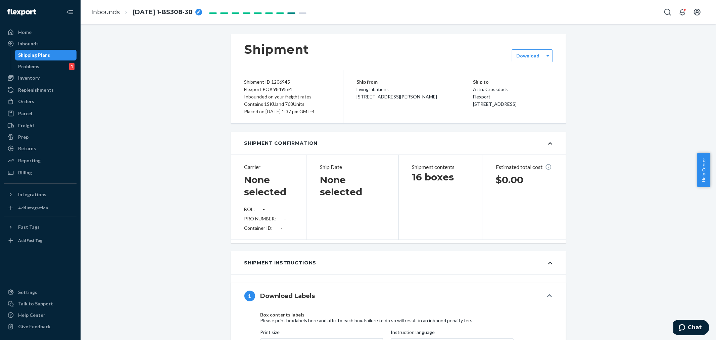
type input "LL2507140927"
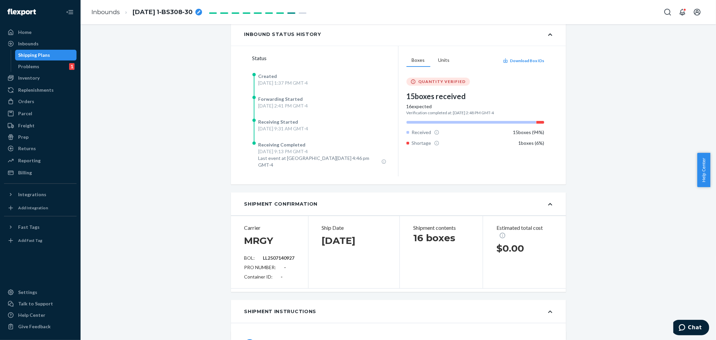
scroll to position [212, 0]
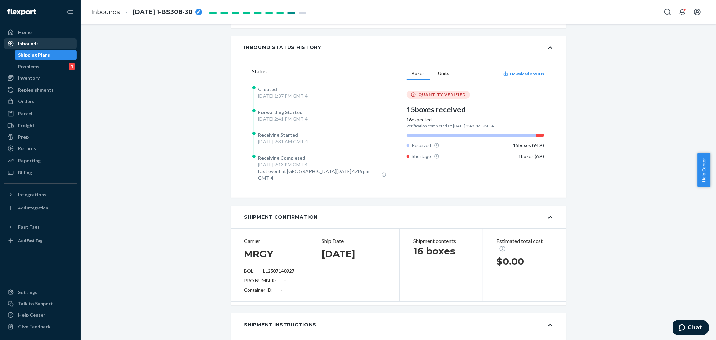
click at [46, 44] on div "Inbounds" at bounding box center [40, 43] width 71 height 9
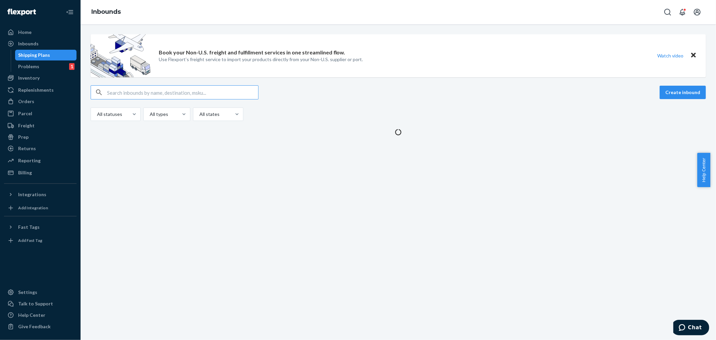
click at [112, 92] on input "text" at bounding box center [182, 92] width 151 height 13
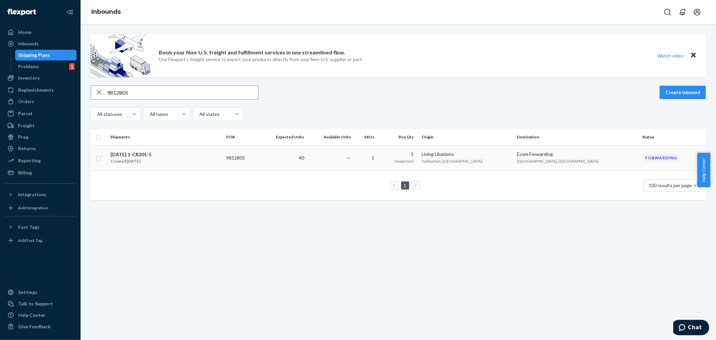
type input "9812805"
click at [200, 162] on div "06.19.2025 1-CR201-5 Created Jun 19, 2025" at bounding box center [165, 158] width 111 height 14
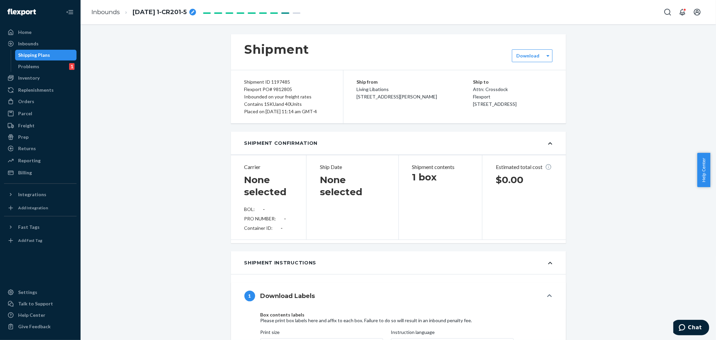
type input "LL2506230813"
